Goal: Task Accomplishment & Management: Use online tool/utility

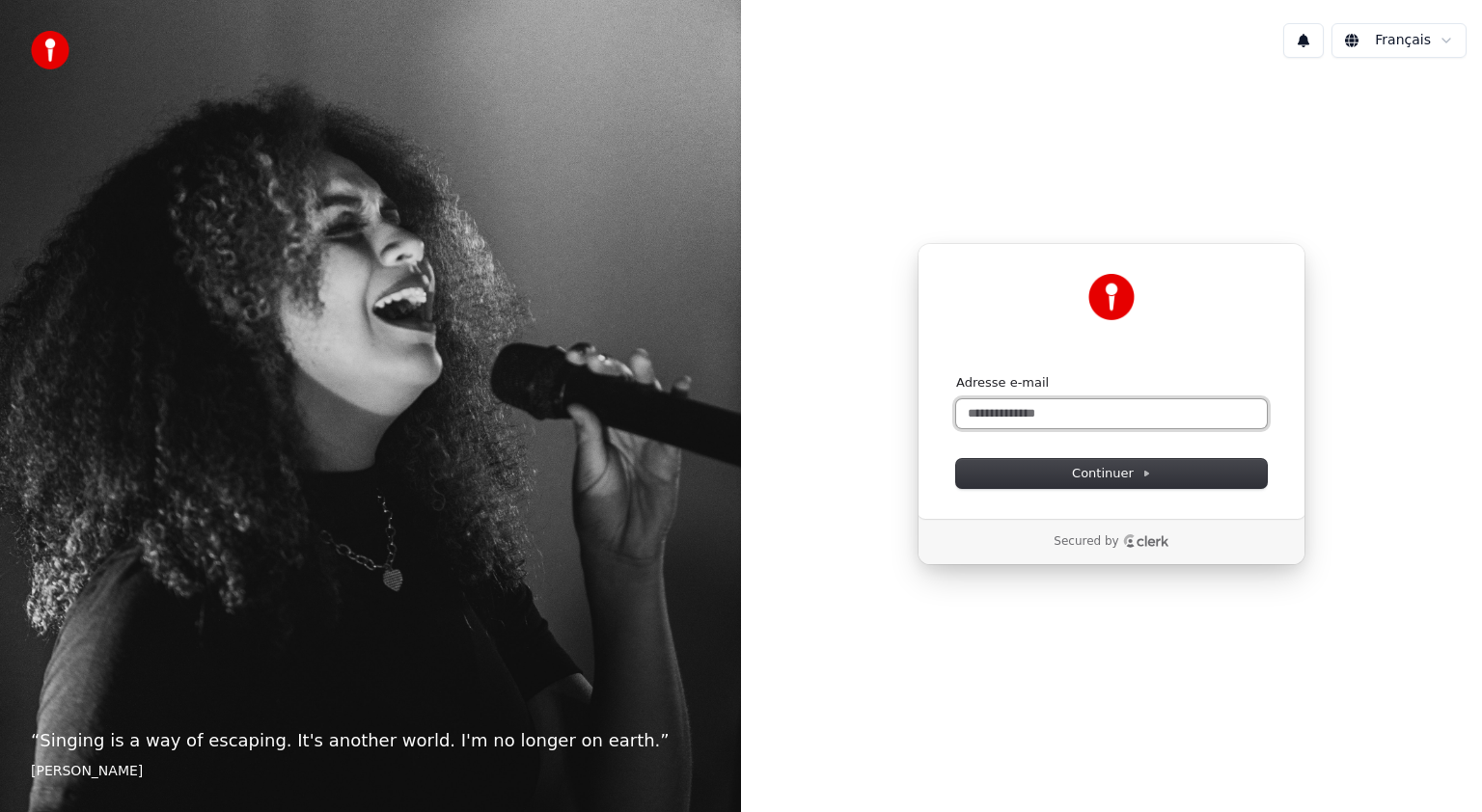
click at [1004, 411] on input "Adresse e-mail" at bounding box center [1111, 413] width 311 height 29
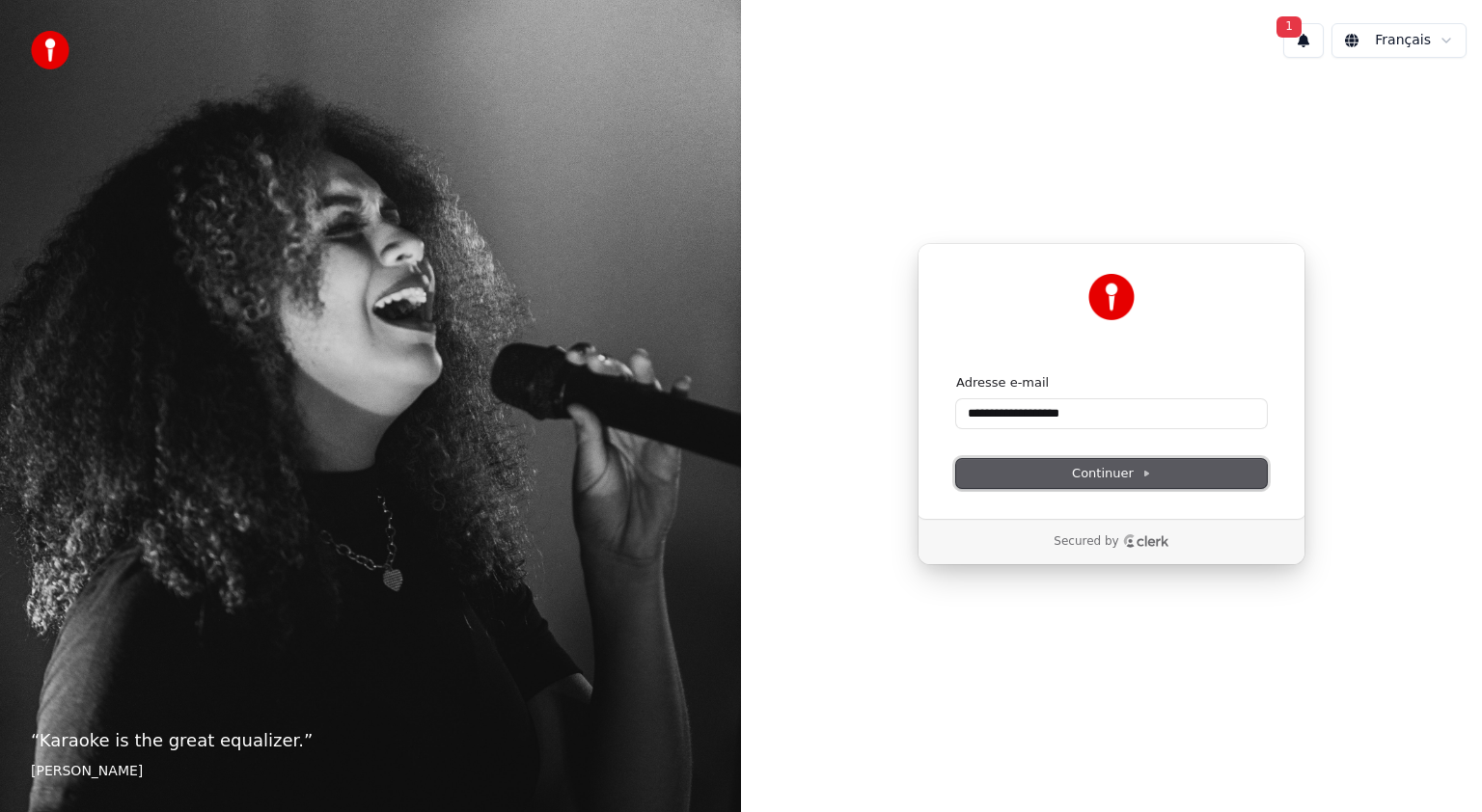
click at [1076, 467] on span "Continuer" at bounding box center [1112, 473] width 79 height 17
type input "**********"
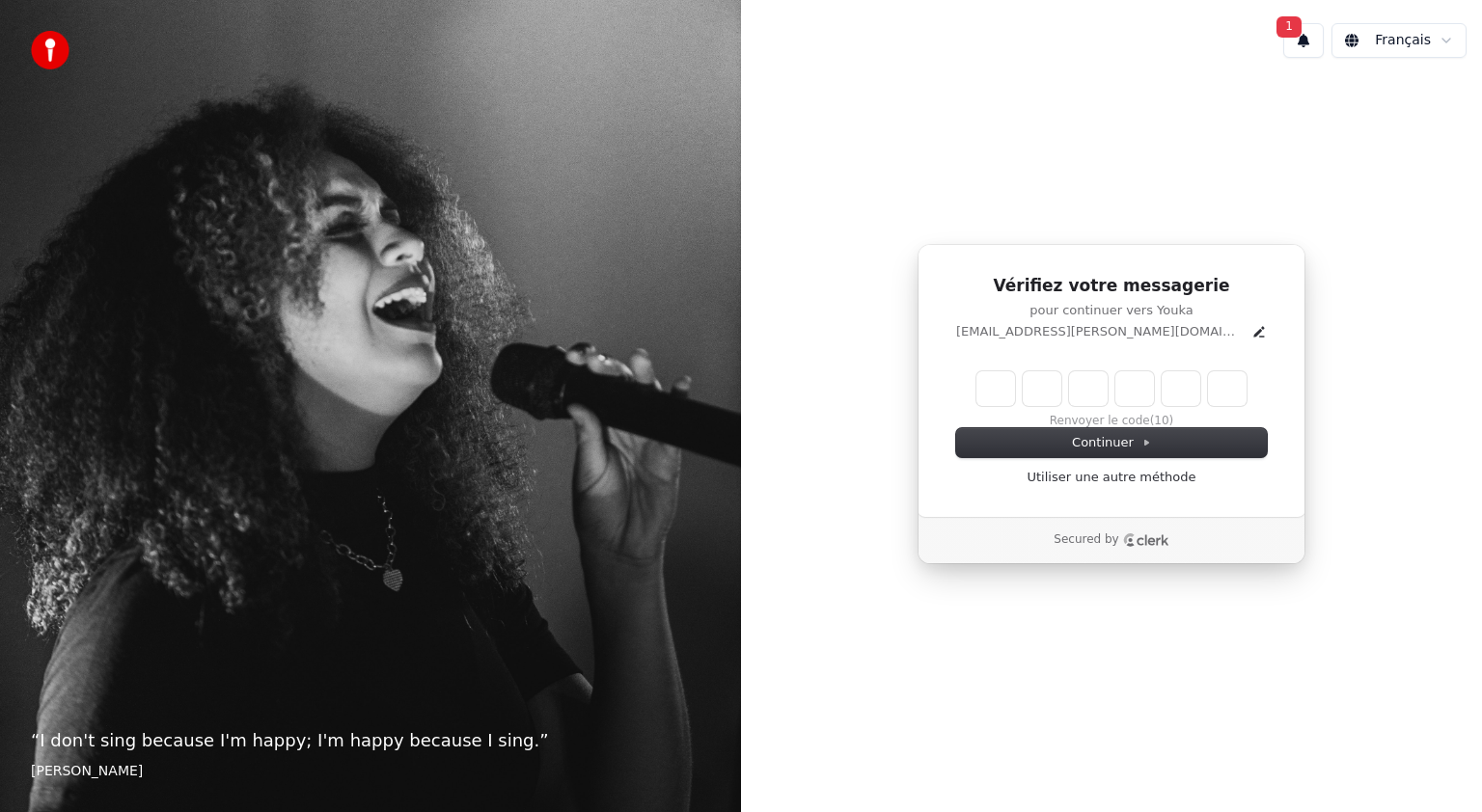
click at [1011, 397] on input "Enter verification code" at bounding box center [1111, 388] width 270 height 35
type input "******"
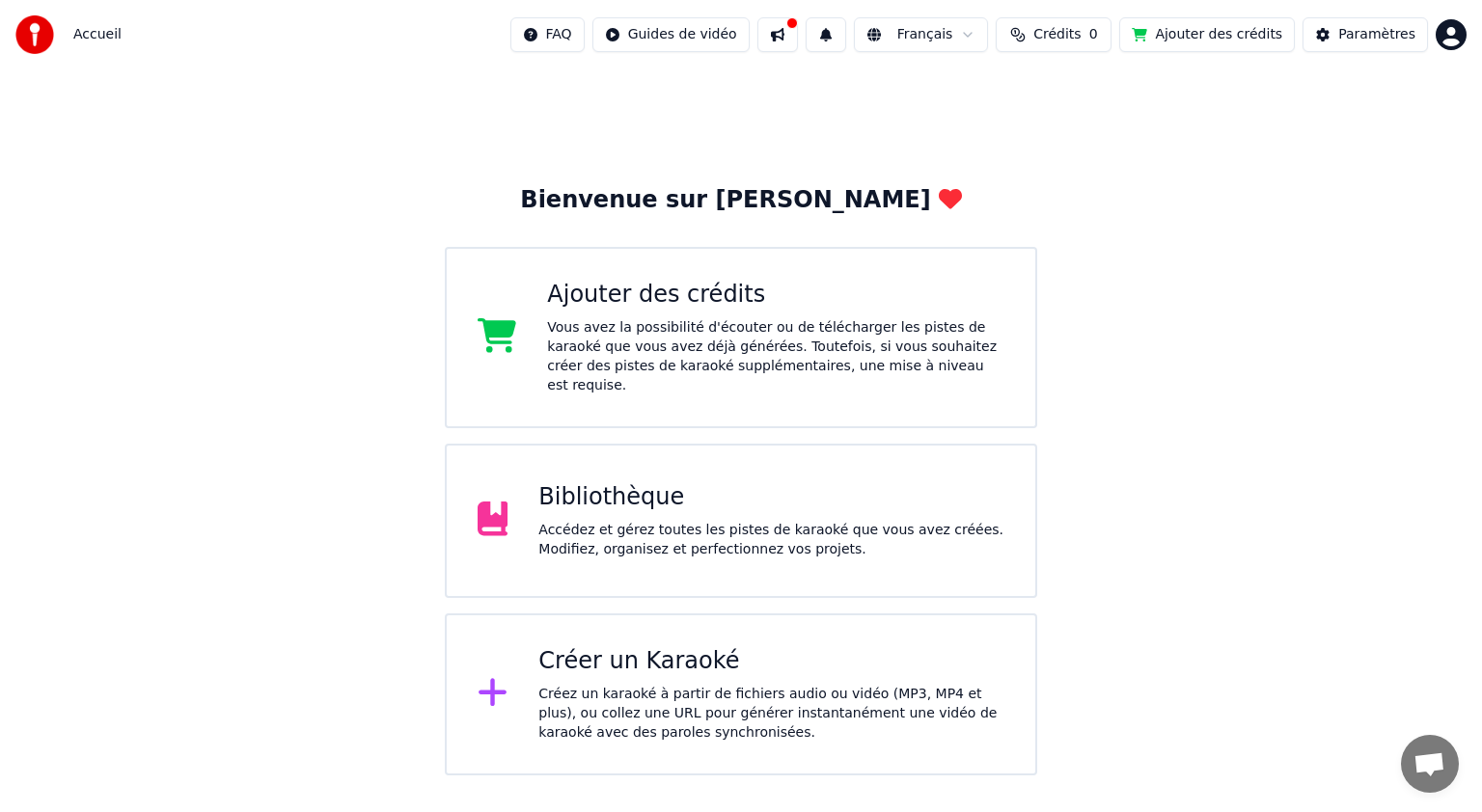
click at [677, 521] on div "Accédez et gérez toutes les pistes de karaoké que vous avez créées. Modifiez, o…" at bounding box center [770, 540] width 466 height 39
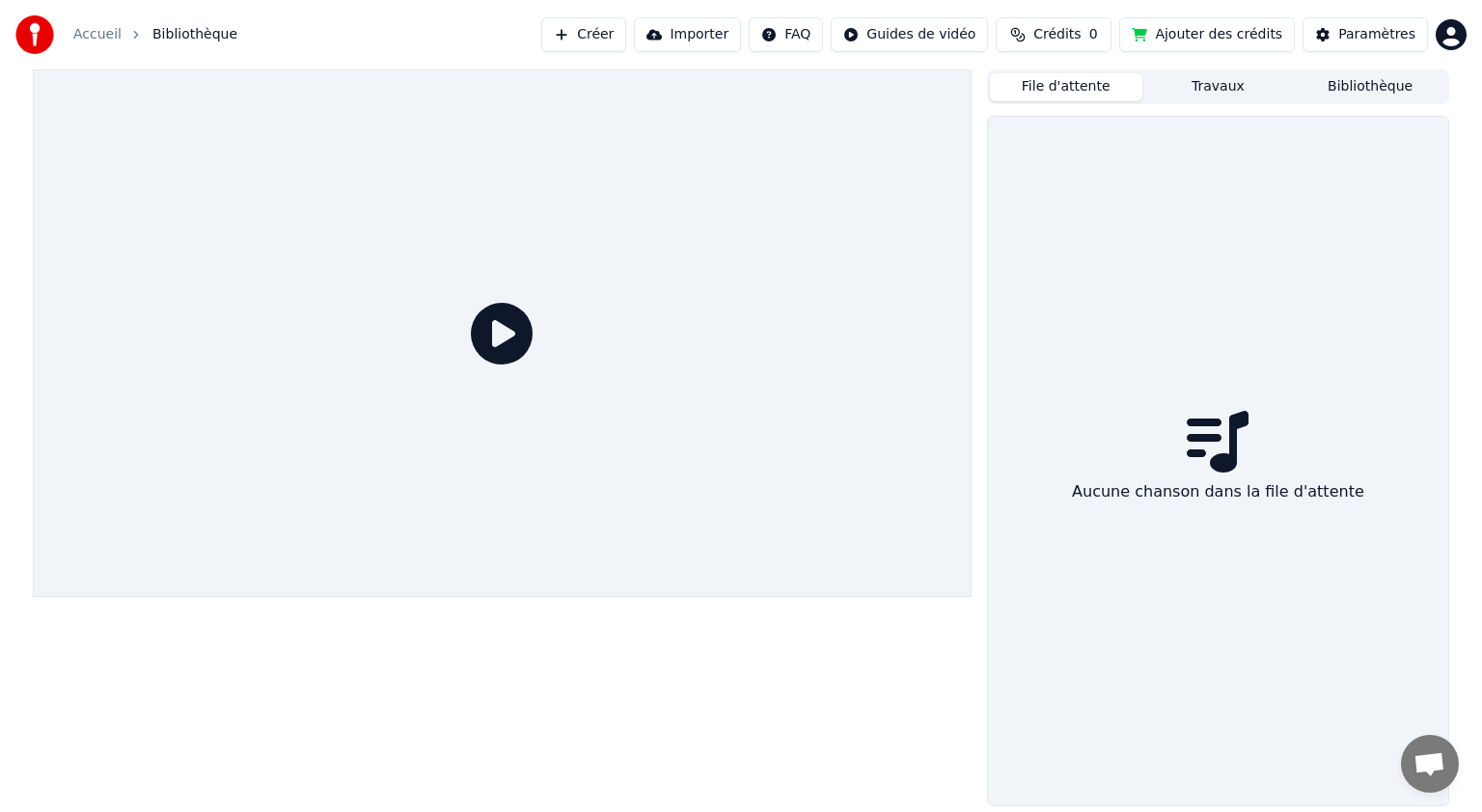
click at [1077, 91] on button "File d'attente" at bounding box center [1066, 87] width 153 height 28
click at [1187, 87] on button "Travaux" at bounding box center [1219, 87] width 153 height 28
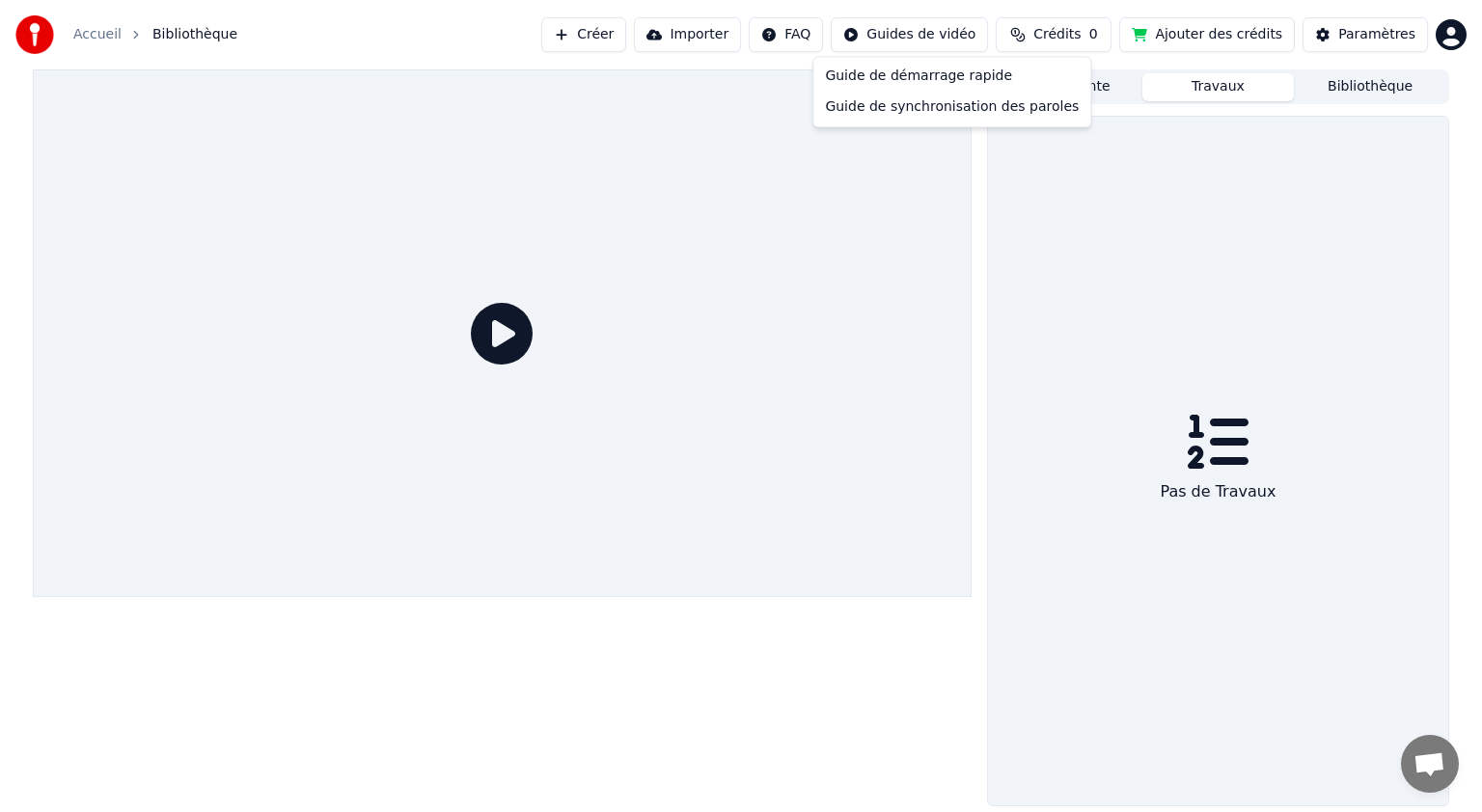
click at [931, 31] on html "Accueil Bibliothèque Créer Importer FAQ Guides de vidéo Crédits 0 Ajouter des c…" at bounding box center [741, 406] width 1482 height 812
click at [837, 34] on html "Accueil Bibliothèque Créer Importer FAQ Guides de vidéo Crédits 0 Ajouter des c…" at bounding box center [741, 406] width 1482 height 812
click at [710, 35] on button "Importer" at bounding box center [687, 34] width 107 height 35
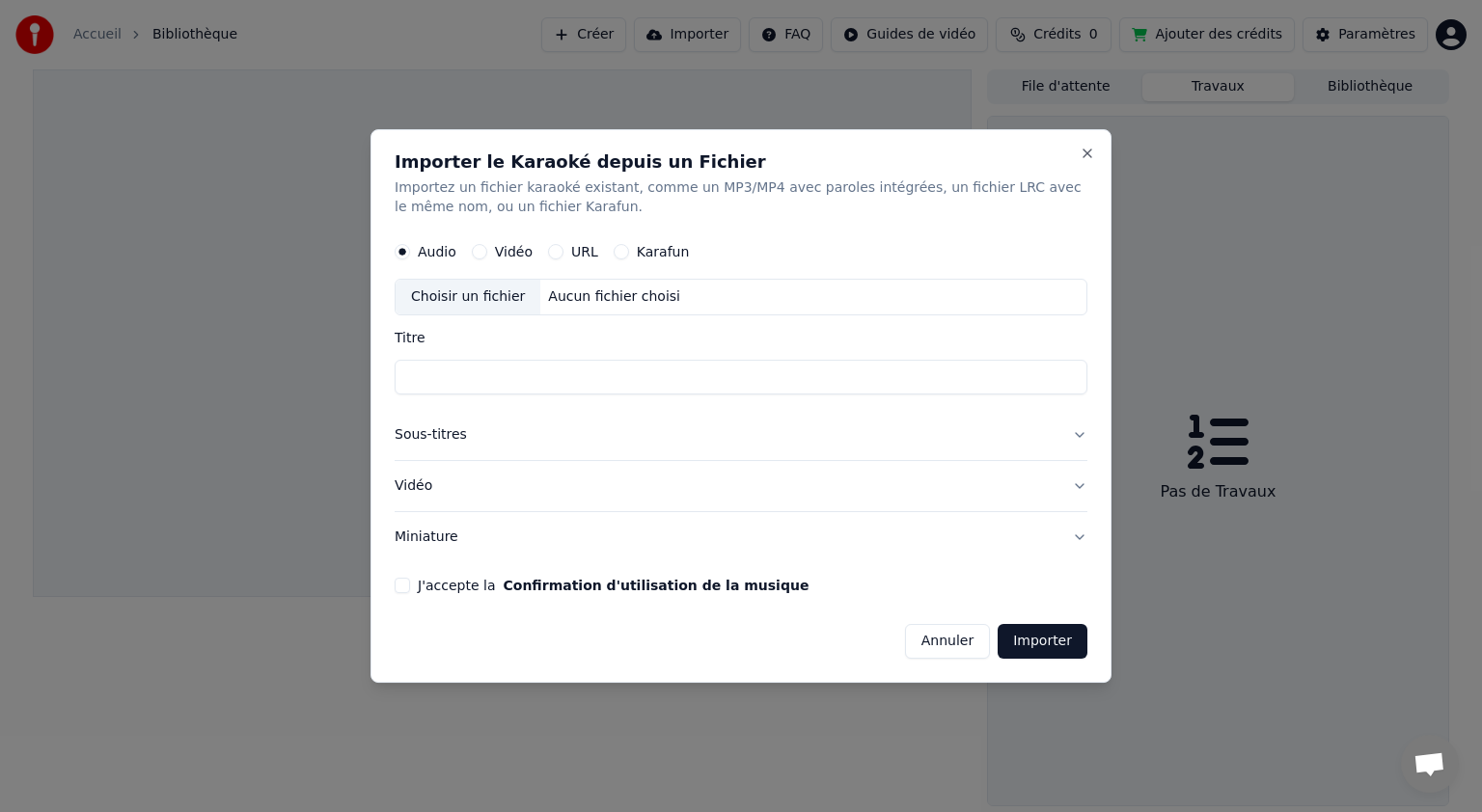
click at [482, 251] on button "Vidéo" at bounding box center [479, 252] width 16 height 16
click at [405, 254] on button "Audio" at bounding box center [402, 252] width 16 height 16
click at [1082, 151] on button "Close" at bounding box center [1087, 154] width 16 height 16
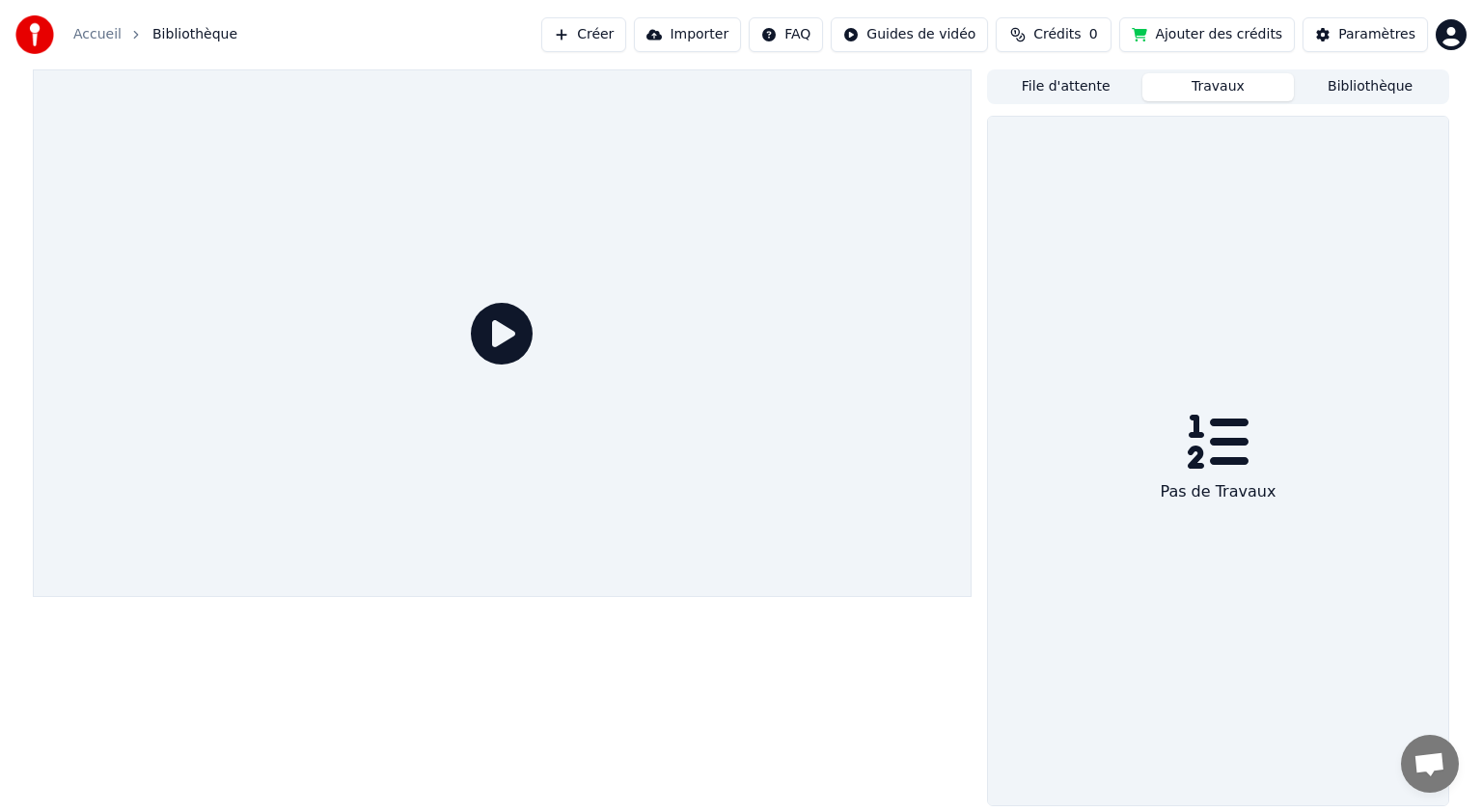
click at [625, 35] on button "Créer" at bounding box center [584, 34] width 85 height 35
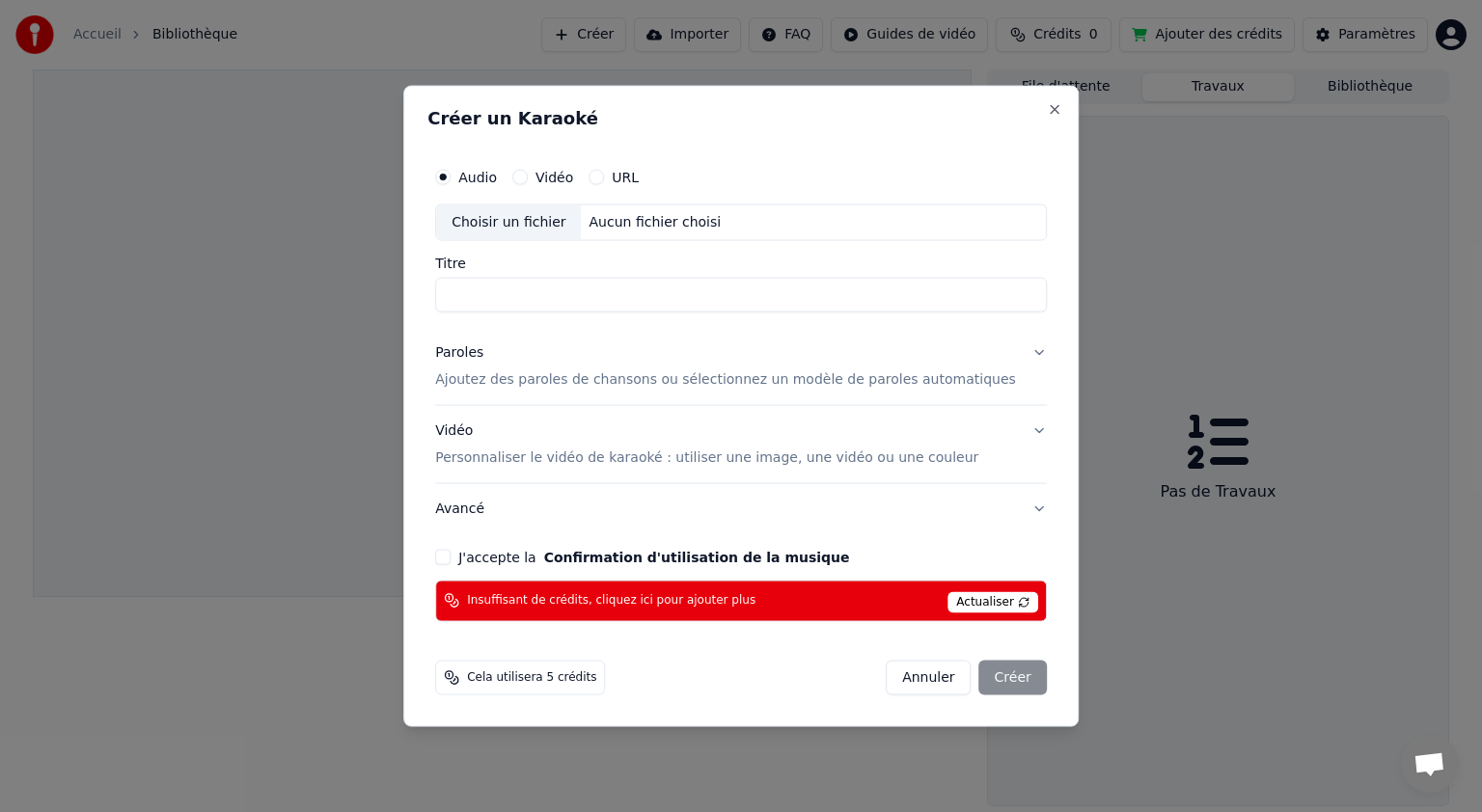
click at [906, 379] on p "Ajoutez des paroles de chansons ou sélectionnez un modèle de paroles automatiqu…" at bounding box center [725, 379] width 581 height 19
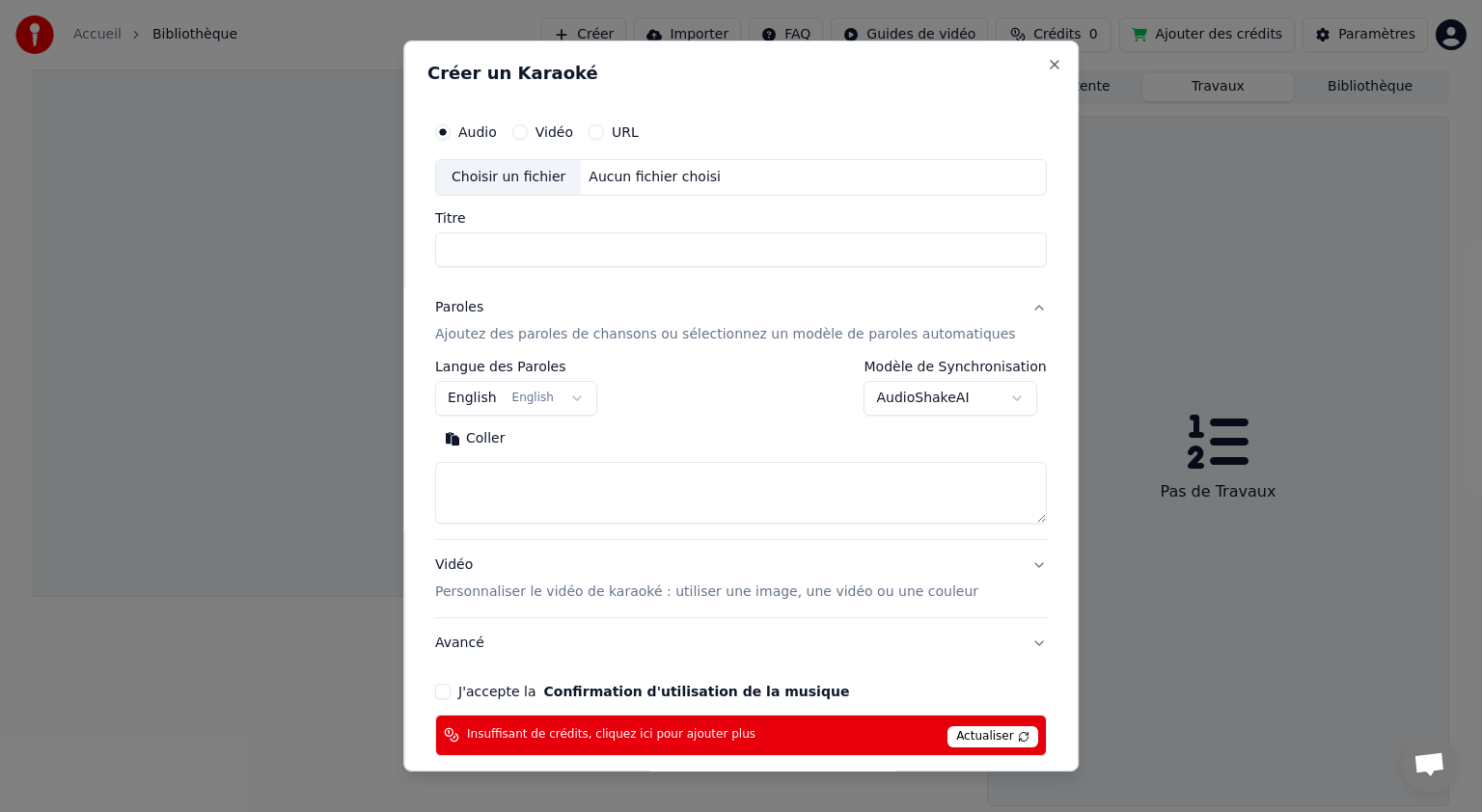
click at [582, 399] on button "English English" at bounding box center [515, 398] width 162 height 35
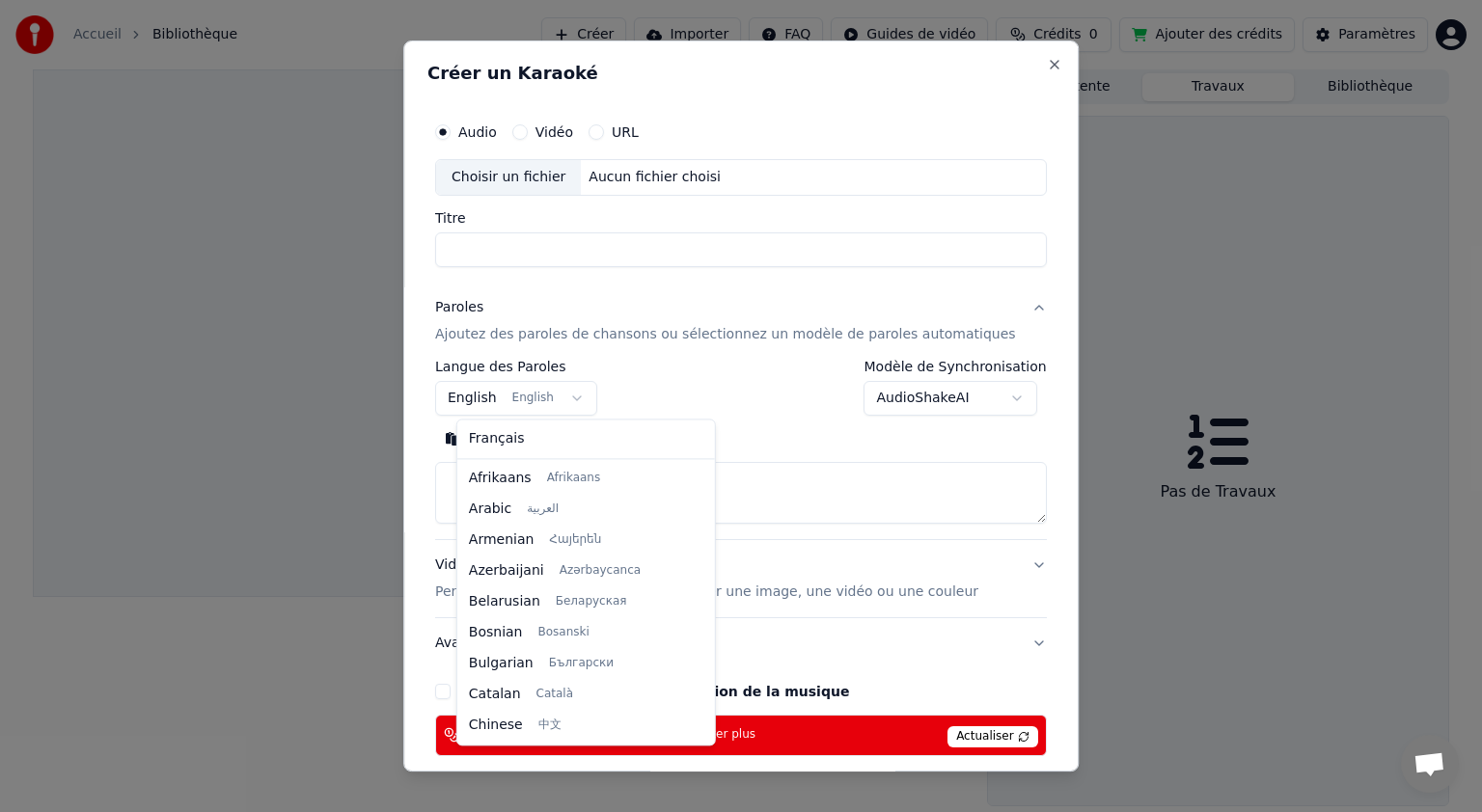
scroll to position [154, 0]
select select "**"
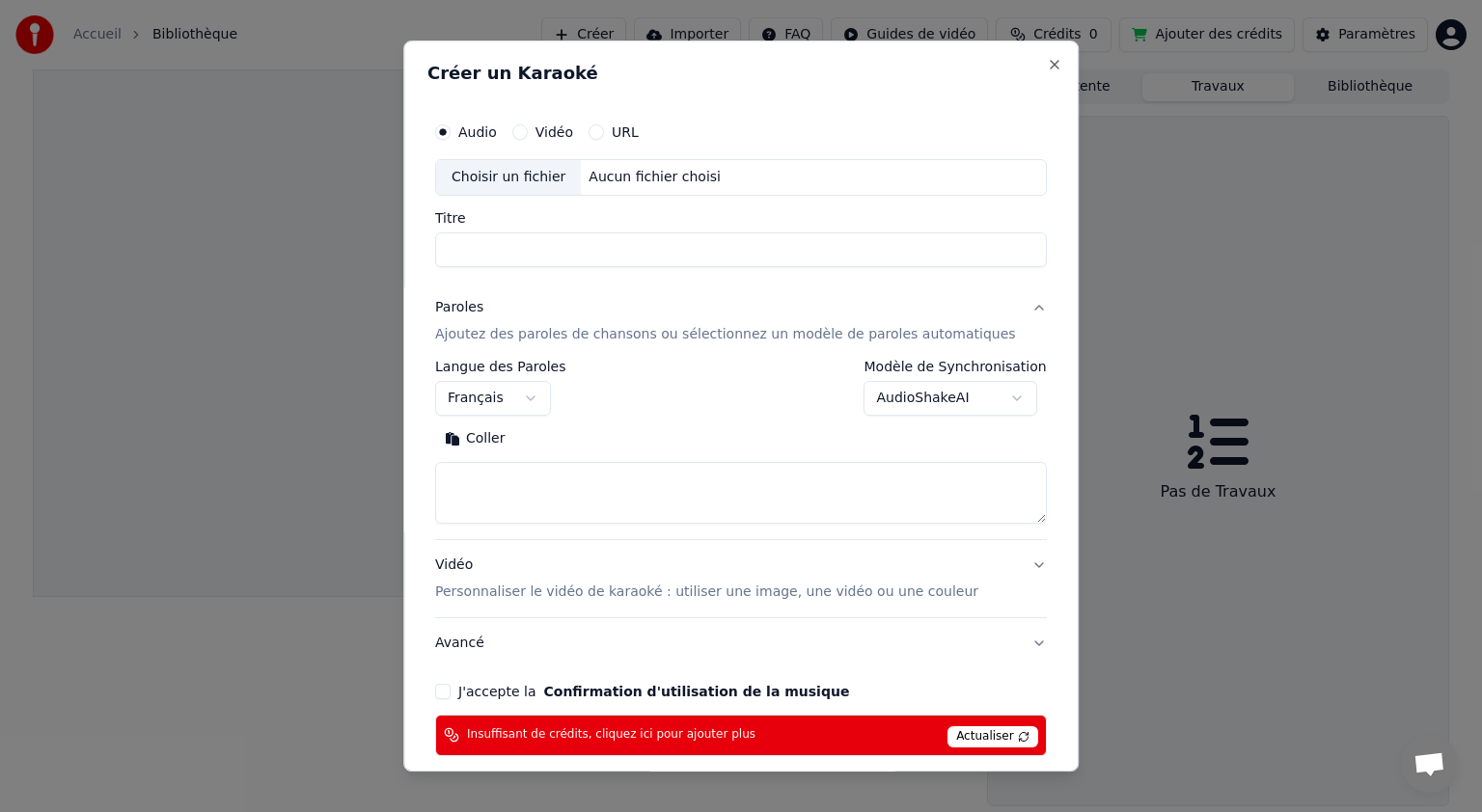
click at [699, 428] on div "Coller" at bounding box center [741, 439] width 611 height 31
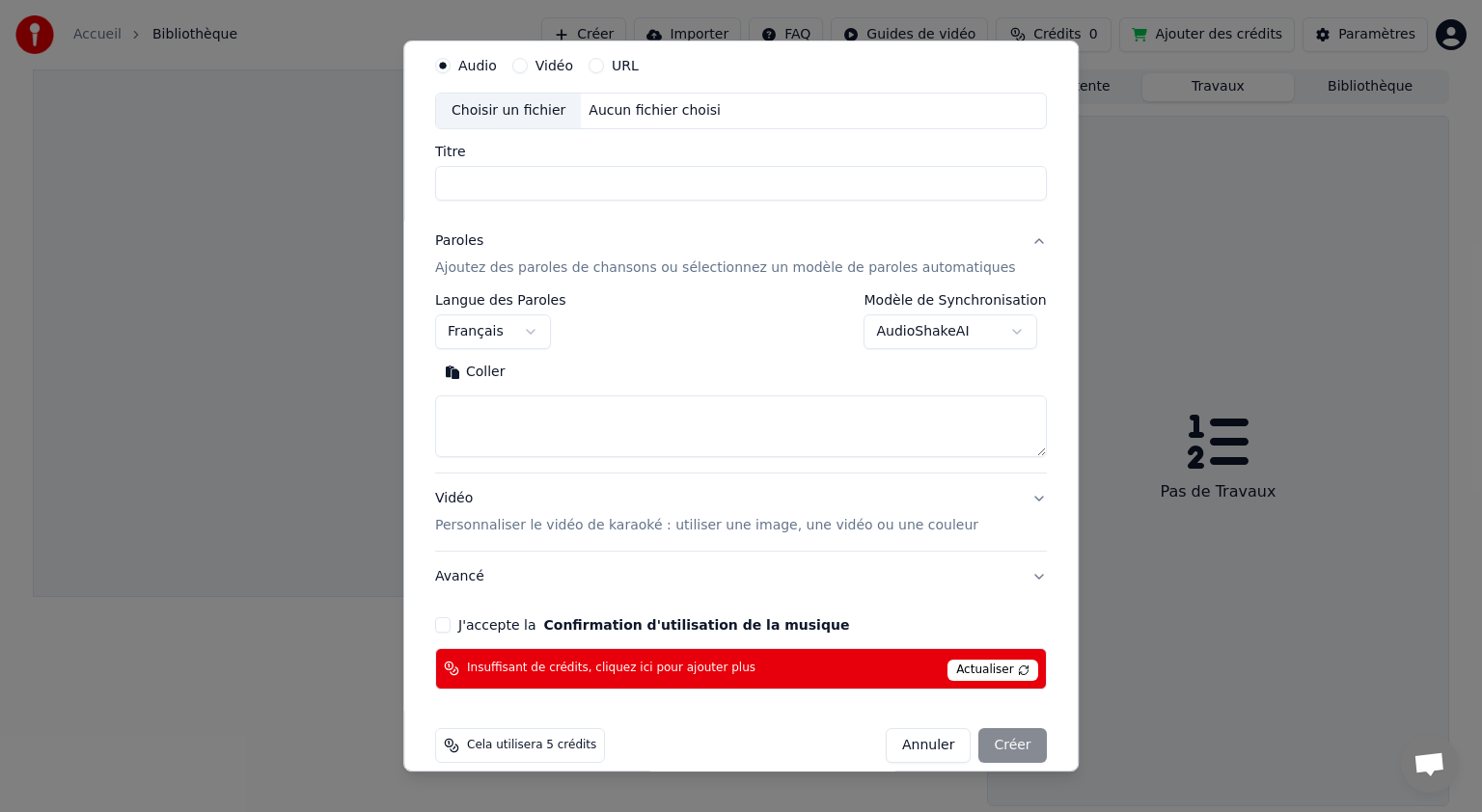
scroll to position [87, 0]
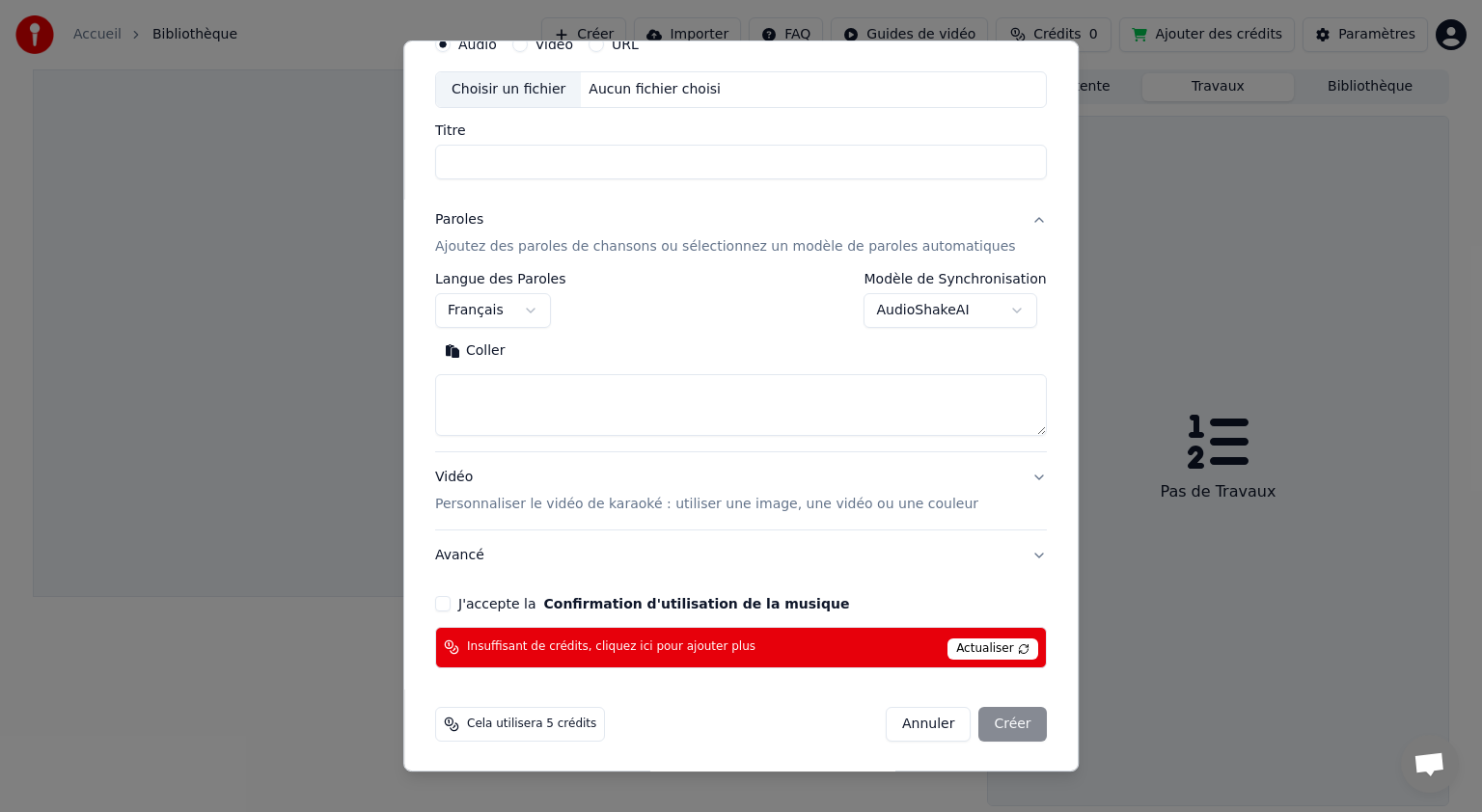
click at [892, 733] on button "Annuler" at bounding box center [928, 724] width 85 height 35
